Goal: Information Seeking & Learning: Learn about a topic

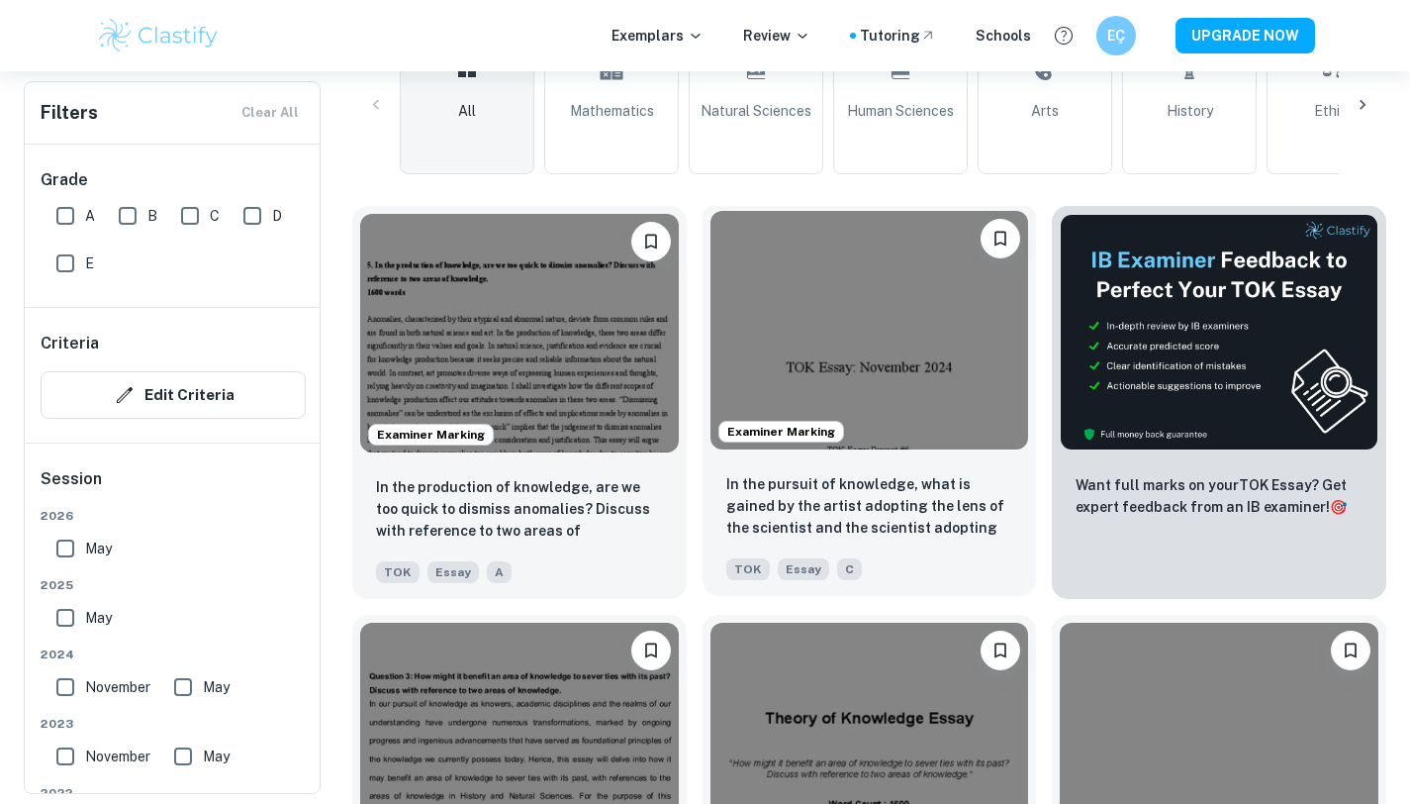
scroll to position [521, 0]
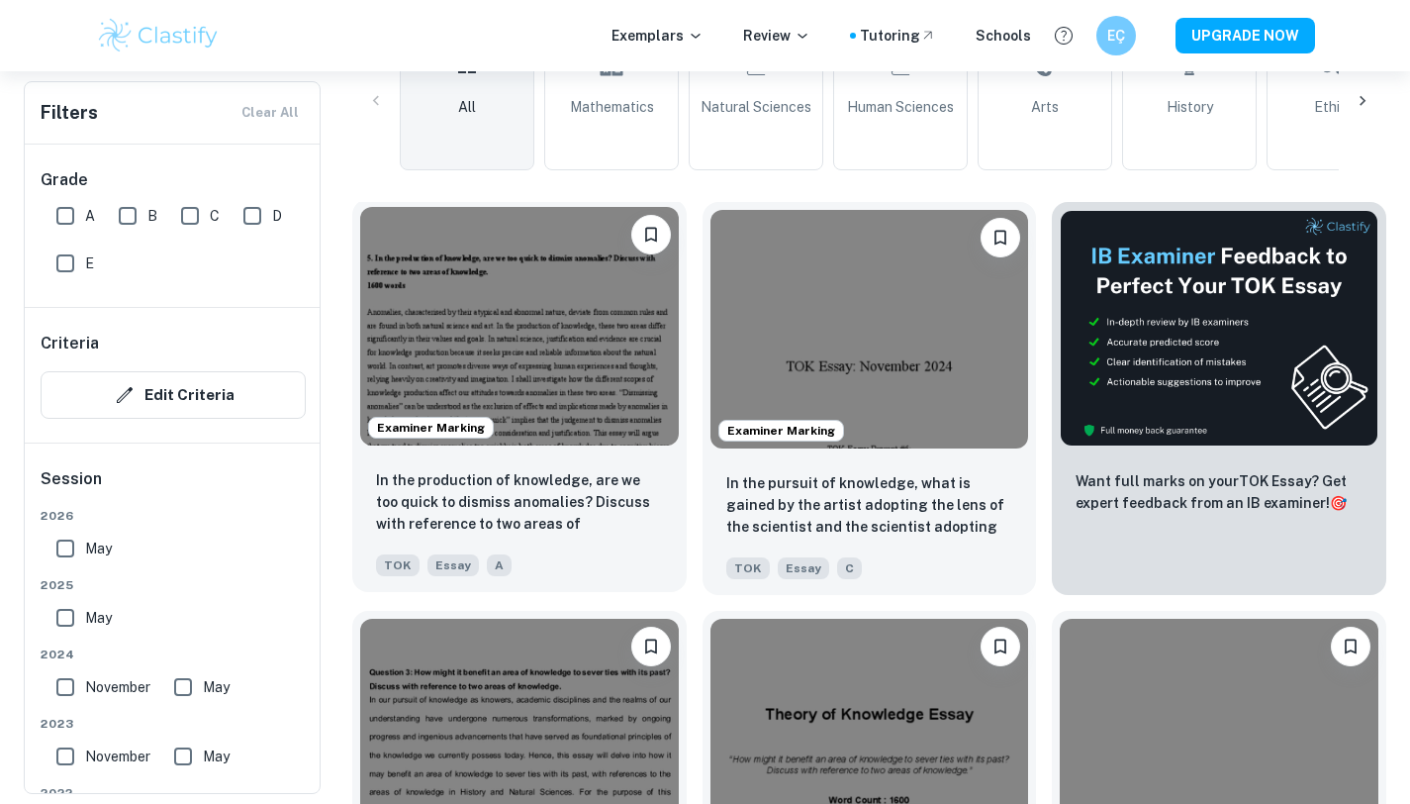
click at [620, 552] on div "TOK Essay A" at bounding box center [511, 560] width 287 height 32
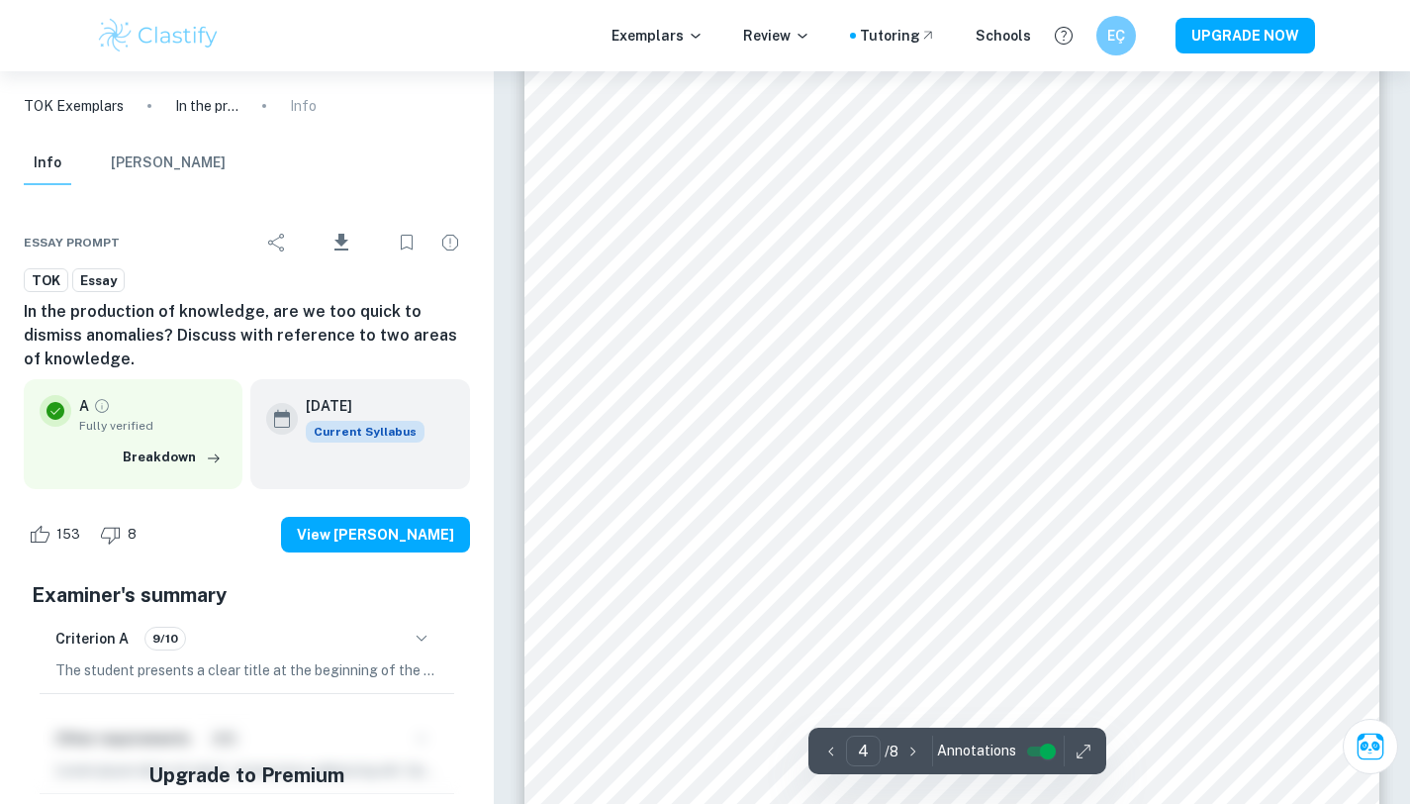
scroll to position [3783, 0]
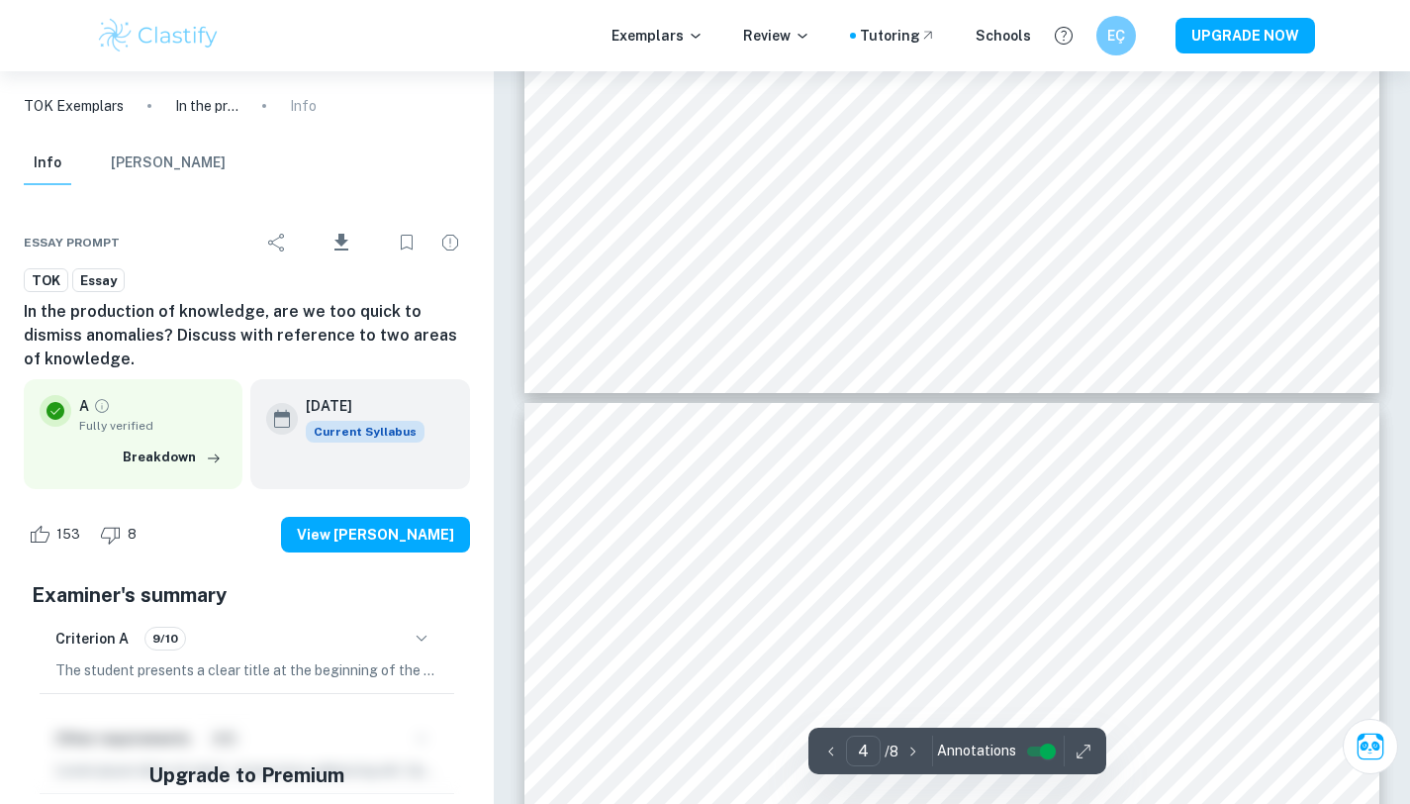
type input "5"
